Goal: Register for event/course

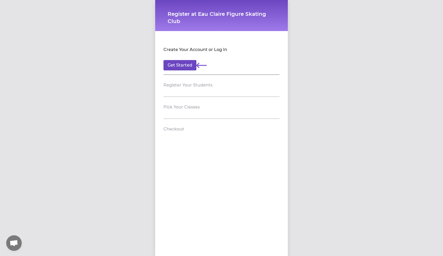
click at [176, 65] on button "Get Started" at bounding box center [180, 65] width 33 height 10
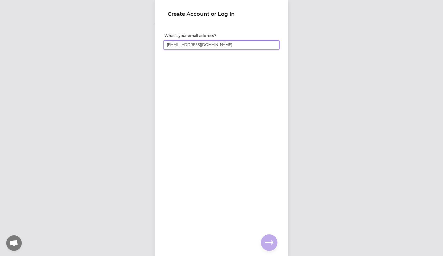
type input "[EMAIL_ADDRESS][DOMAIN_NAME]"
click input "submit" at bounding box center [0, 0] width 0 height 0
click at [180, 48] on input "What's your full name?" at bounding box center [222, 44] width 116 height 9
type input "[PERSON_NAME]"
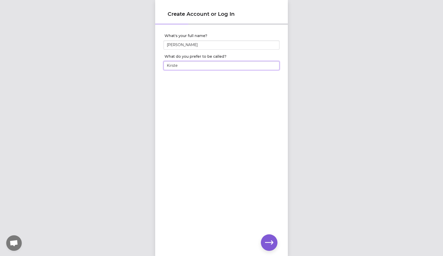
type input "[PERSON_NAME]"
click input "submit" at bounding box center [0, 0] width 0 height 0
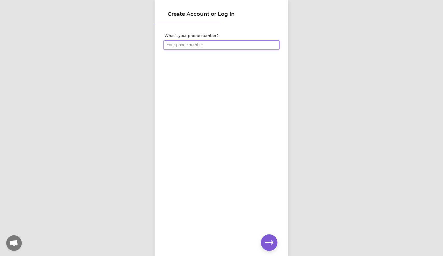
click at [180, 45] on input "What's your phone number?" at bounding box center [222, 44] width 116 height 9
type input "[PHONE_NUMBER]"
click at [270, 241] on icon "button" at bounding box center [269, 243] width 8 height 8
click at [154, 45] on div "Create Account or Log In Set your account password" at bounding box center [221, 128] width 443 height 256
click at [179, 37] on label "Set your account password" at bounding box center [222, 35] width 115 height 5
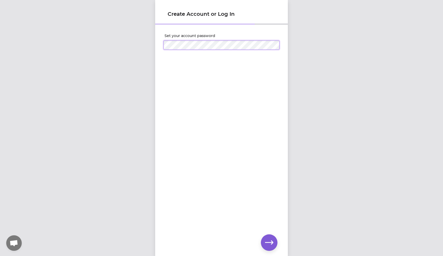
click input "submit" at bounding box center [0, 0] width 0 height 0
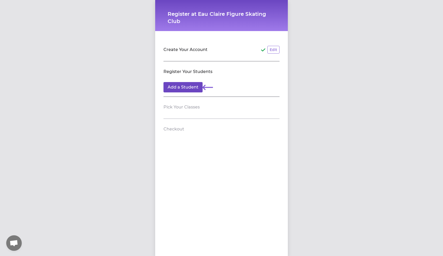
click at [183, 87] on button "Add a Student" at bounding box center [183, 87] width 39 height 10
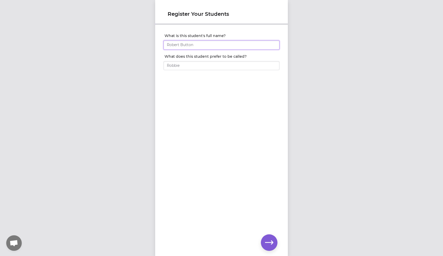
click at [185, 48] on input "What is this student's full name?" at bounding box center [222, 44] width 116 height 9
type input "[PERSON_NAME]"
type input "Lily"
click input "submit" at bounding box center [0, 0] width 0 height 0
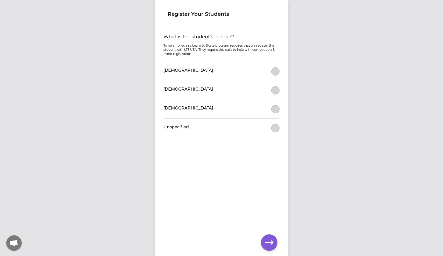
click at [275, 72] on button "What is the student's gender?" at bounding box center [275, 71] width 8 height 8
click at [271, 242] on icon "button" at bounding box center [269, 243] width 8 height 8
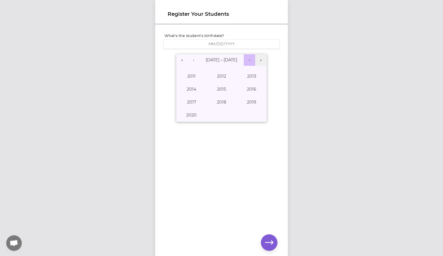
click at [250, 62] on button "›" at bounding box center [249, 59] width 11 height 11
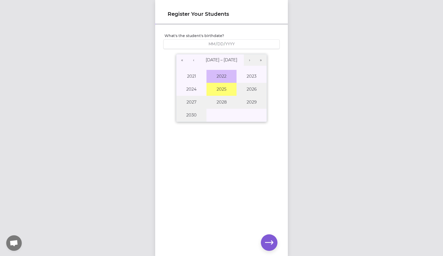
click at [219, 79] on button "2022" at bounding box center [222, 76] width 30 height 13
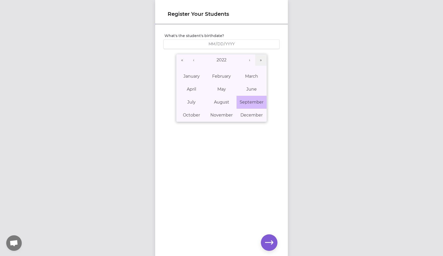
click at [245, 102] on abbr "September" at bounding box center [252, 102] width 24 height 5
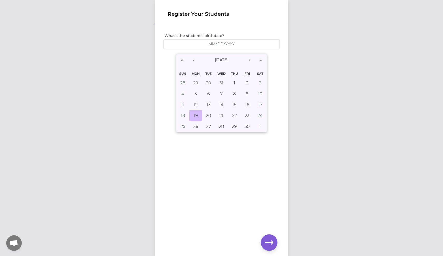
click at [194, 118] on button "19" at bounding box center [196, 115] width 13 height 11
type input "[DATE]"
type input "9"
type input "19"
type input "2022"
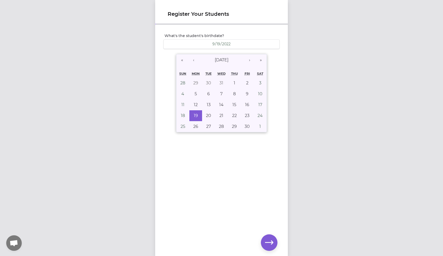
click at [269, 241] on icon "button" at bounding box center [269, 243] width 8 height 8
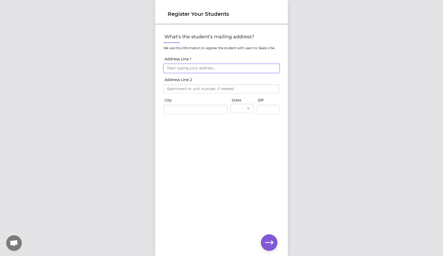
click at [198, 68] on input "Address Line 1" at bounding box center [222, 68] width 116 height 9
type input "[STREET_ADDRESS][PERSON_NAME]"
type input "Eau Claire"
select select "WI"
type input "54701"
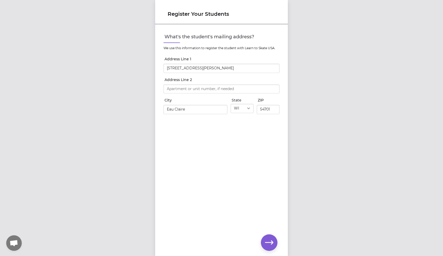
click at [270, 244] on icon "button" at bounding box center [269, 243] width 8 height 8
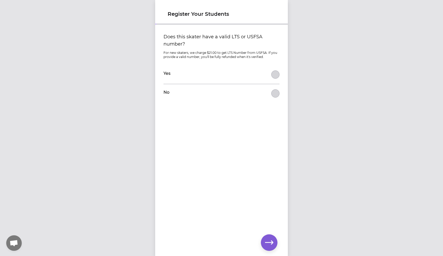
click at [277, 94] on button "Does this skater have a valid LTS or USFSA number?" at bounding box center [275, 93] width 8 height 8
click at [270, 245] on icon "button" at bounding box center [269, 243] width 8 height 8
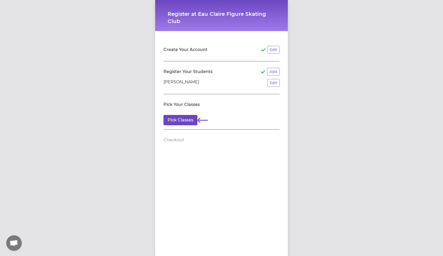
click at [184, 122] on button "Pick Classes" at bounding box center [181, 120] width 34 height 10
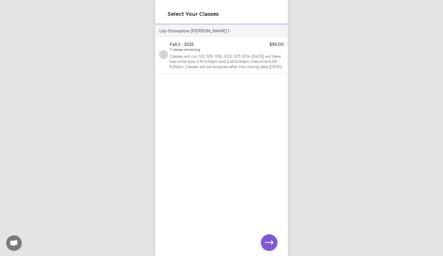
click at [164, 55] on button "select class" at bounding box center [163, 55] width 8 height 8
click at [274, 246] on button "button" at bounding box center [269, 243] width 17 height 17
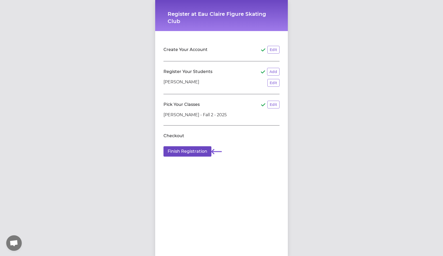
click at [194, 154] on button "Finish Registration" at bounding box center [188, 152] width 48 height 10
